Goal: Obtain resource: Obtain resource

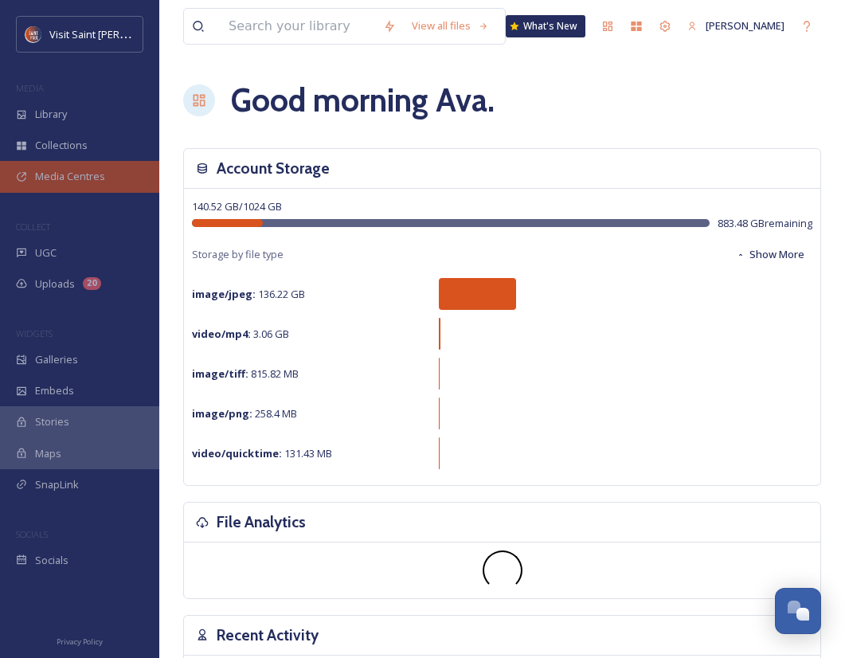
click at [108, 177] on div "Media Centres" at bounding box center [79, 176] width 159 height 31
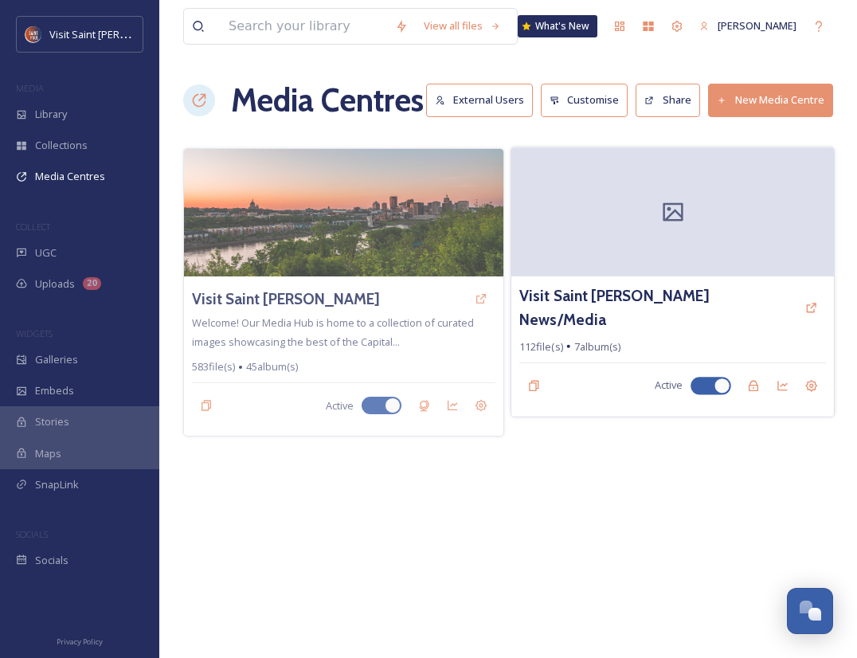
click at [727, 308] on div "Visit Saint [PERSON_NAME] News/Media" at bounding box center [673, 307] width 307 height 46
click at [629, 295] on h3 "Visit Saint [PERSON_NAME] News/Media" at bounding box center [658, 307] width 277 height 46
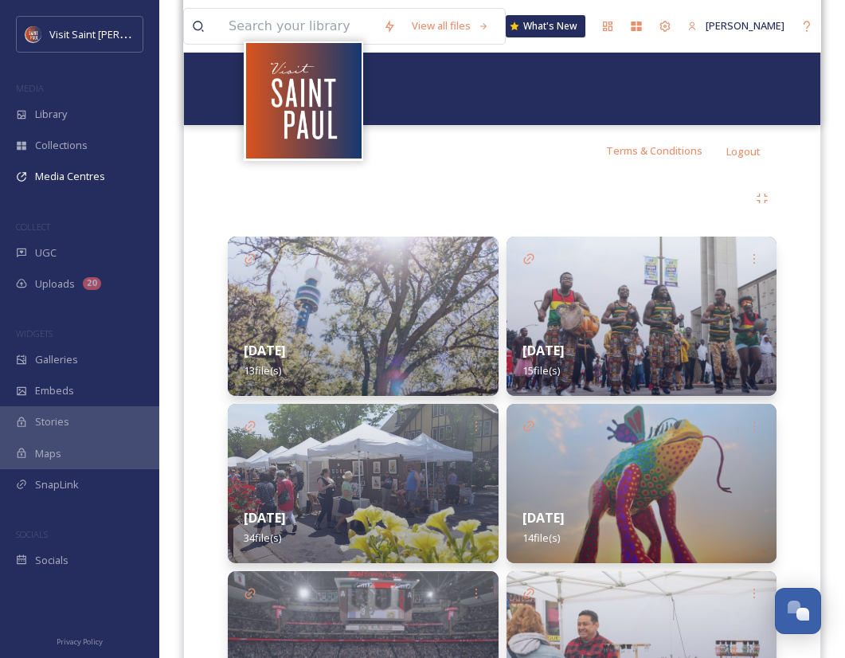
scroll to position [233, 0]
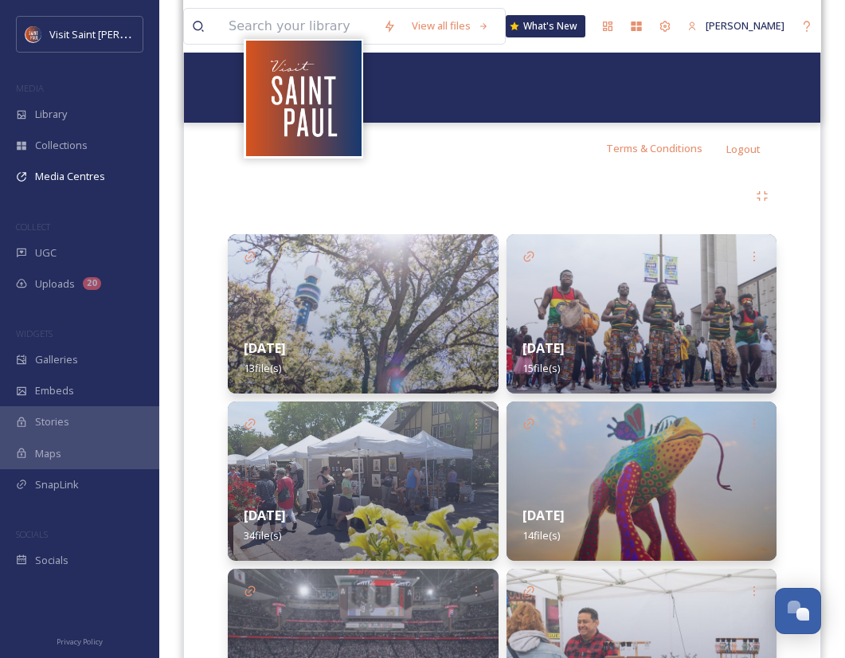
click at [352, 346] on div "[DATE] 13 file(s)" at bounding box center [363, 358] width 271 height 71
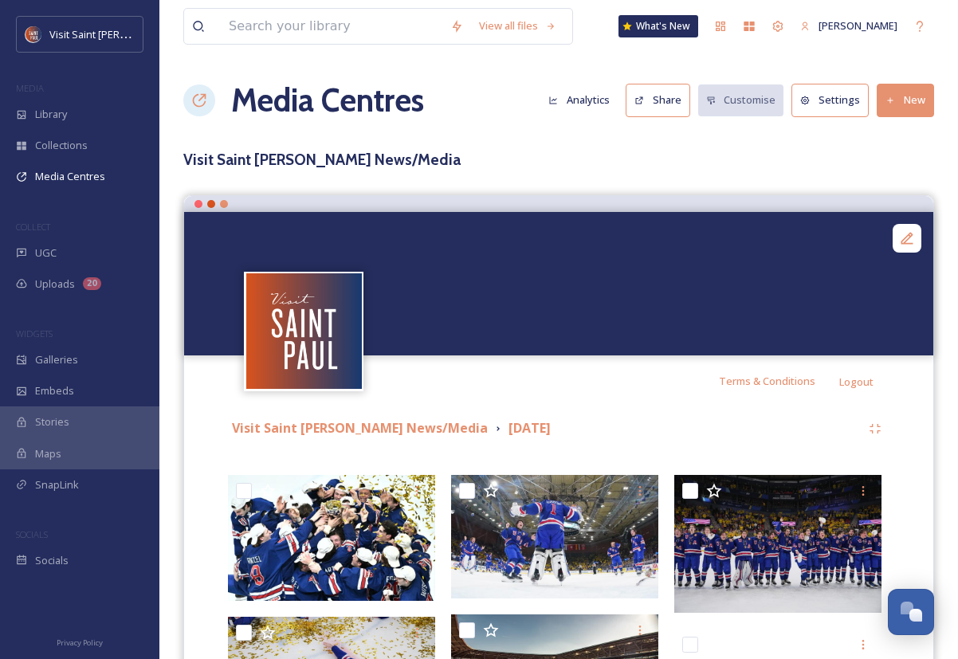
click at [840, 104] on button "Settings" at bounding box center [829, 100] width 77 height 33
click at [672, 106] on button "Share" at bounding box center [658, 100] width 65 height 33
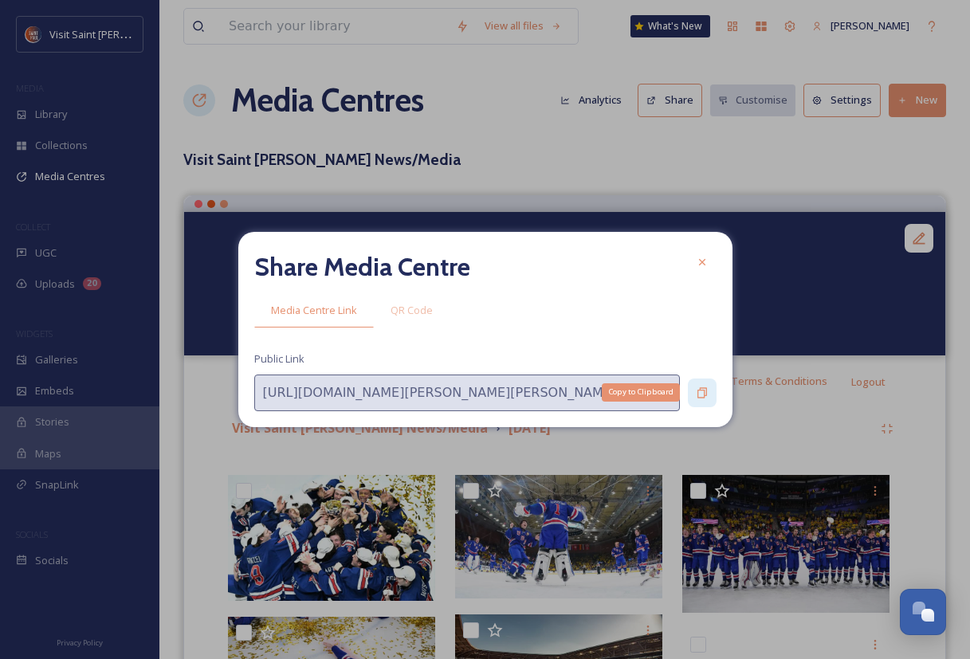
click at [700, 396] on icon at bounding box center [702, 392] width 13 height 13
click at [700, 394] on icon at bounding box center [702, 392] width 13 height 13
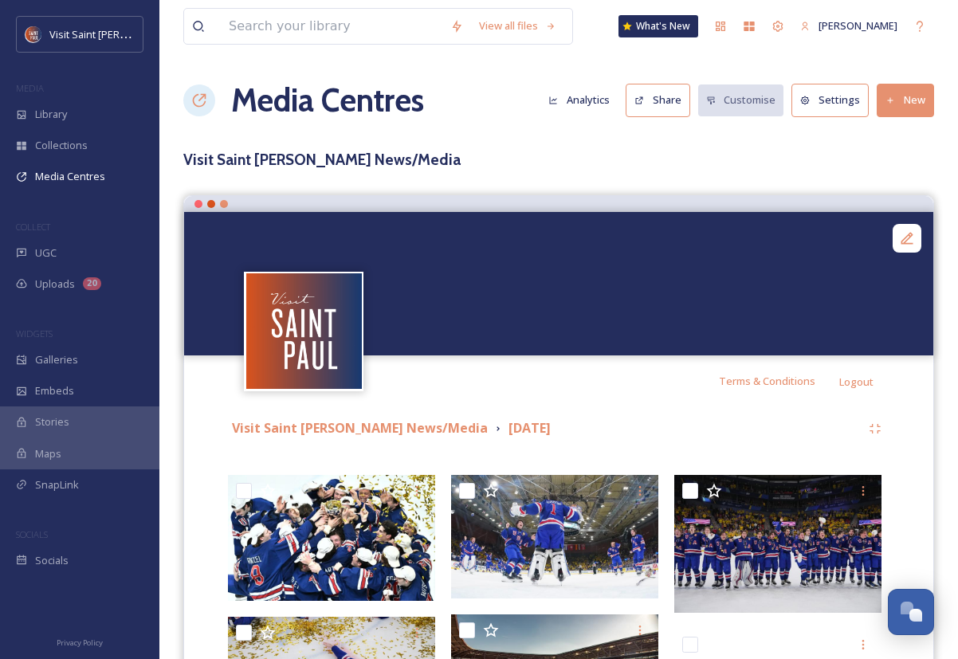
click at [851, 106] on button "Settings" at bounding box center [829, 100] width 77 height 33
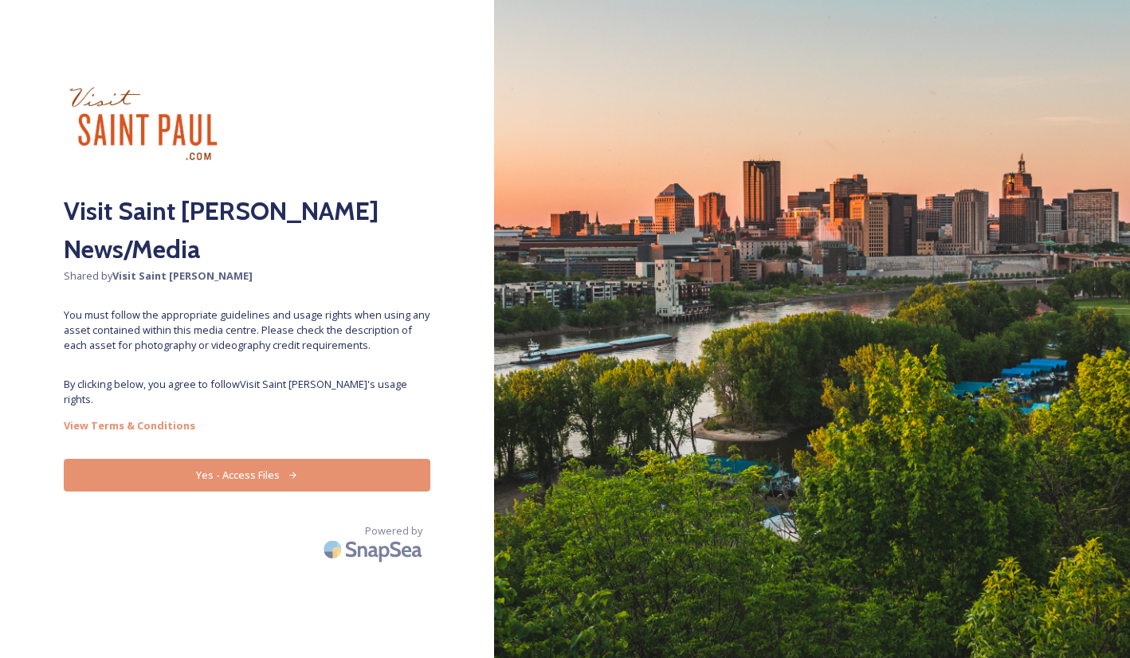
click at [308, 438] on div "Visit Saint Paul News/Media Shared by Visit Saint Paul You must follow the appr…" at bounding box center [247, 329] width 494 height 531
click at [289, 459] on button "Yes - Access Files" at bounding box center [247, 475] width 367 height 33
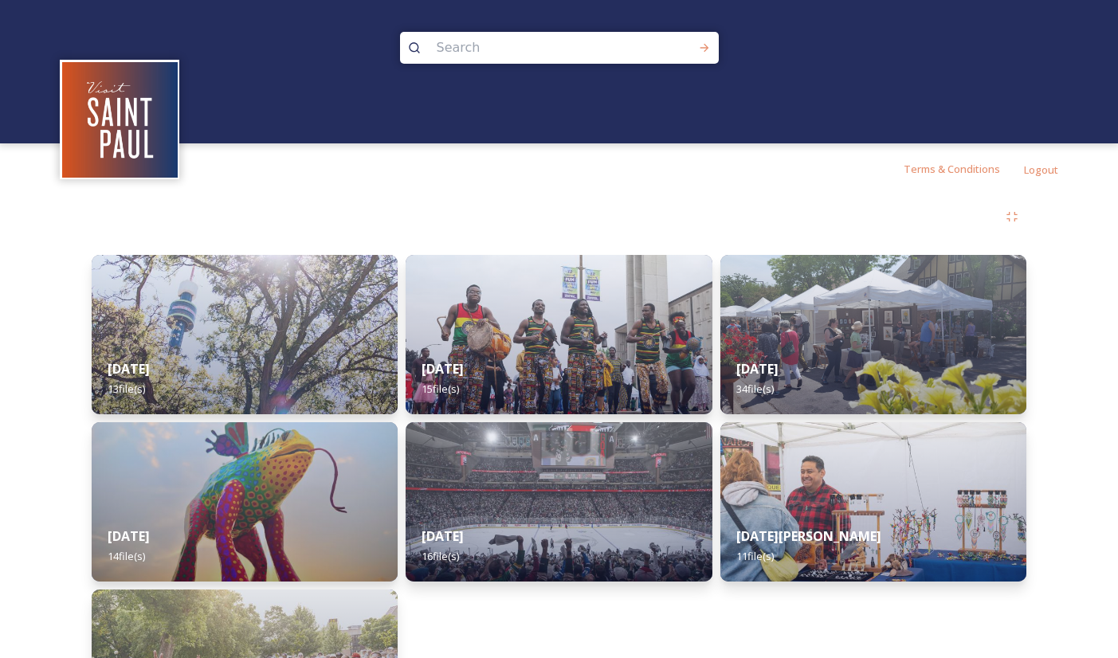
click at [285, 49] on div at bounding box center [559, 71] width 1118 height 143
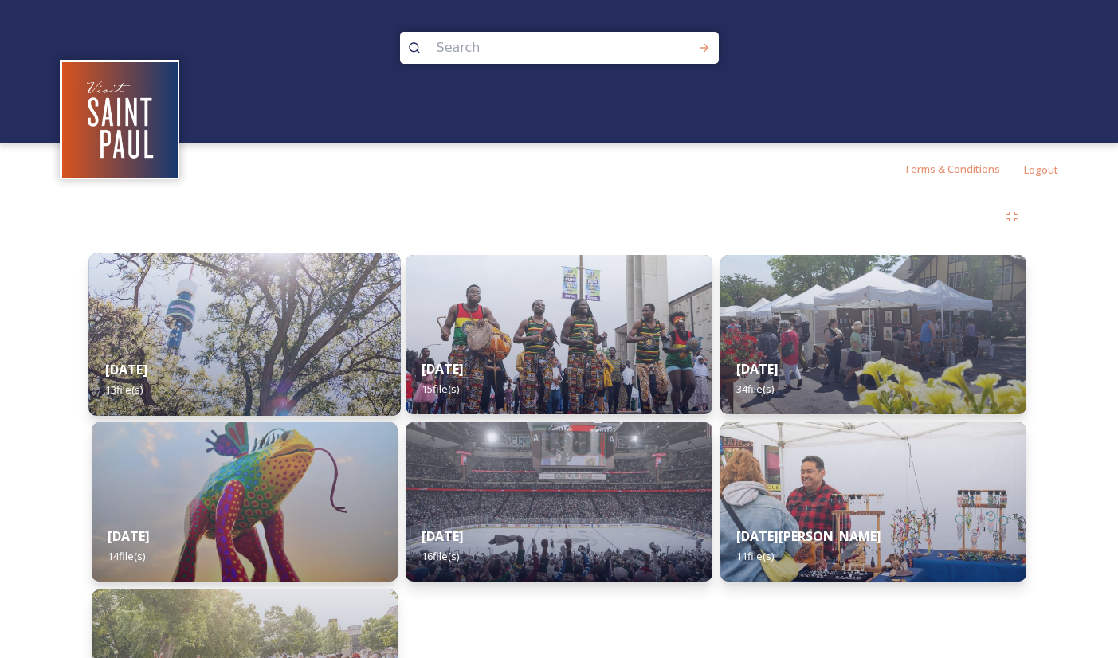
click at [228, 362] on div "[DATE] 13 file(s)" at bounding box center [244, 379] width 312 height 73
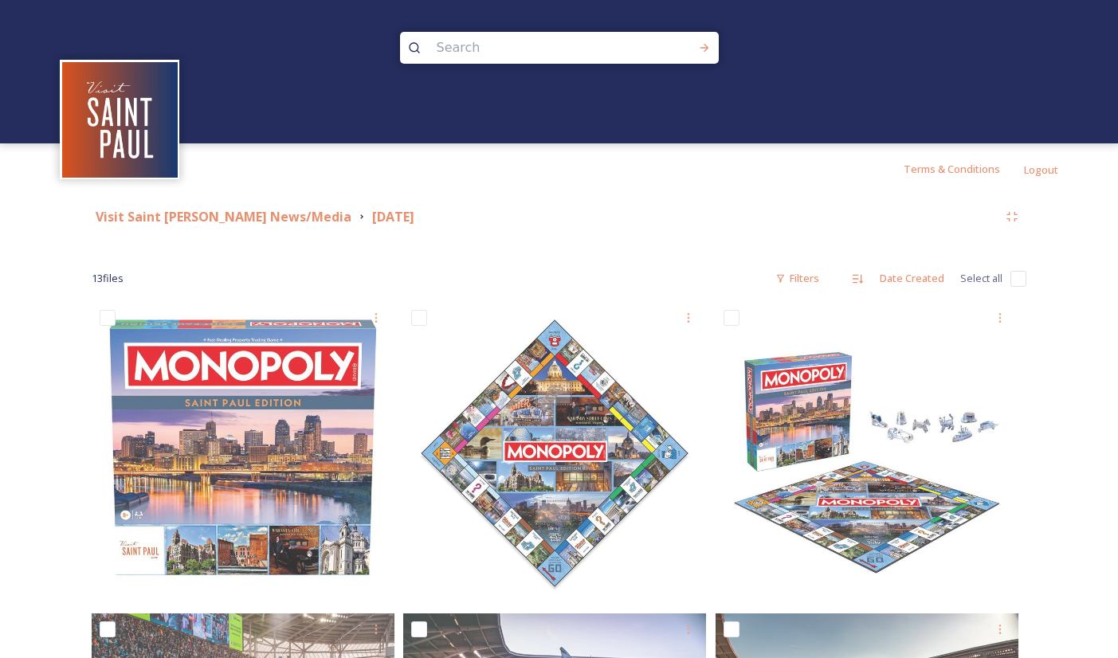
click at [345, 51] on div at bounding box center [559, 71] width 1118 height 143
